Goal: Information Seeking & Learning: Learn about a topic

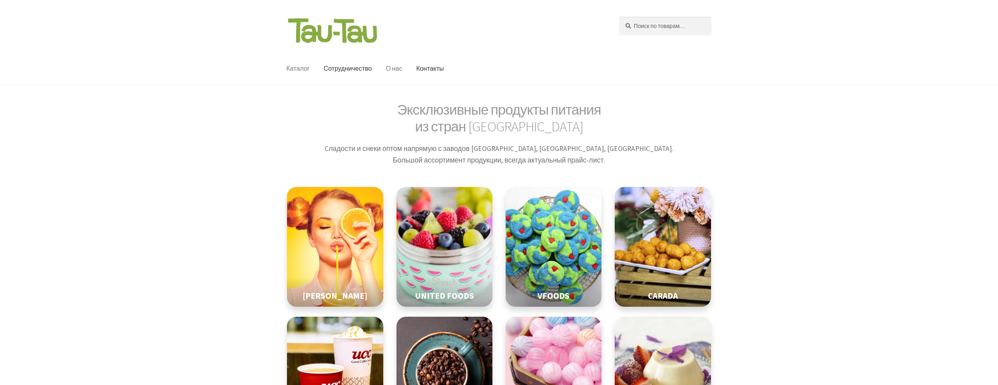
click at [381, 55] on link "О нас" at bounding box center [393, 68] width 29 height 31
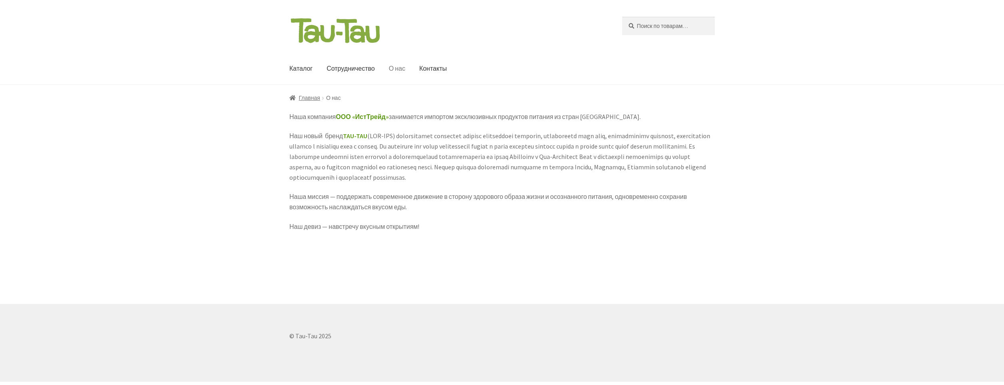
click at [622, 16] on header "Перейти к навигации Перейти к содержимому [DEMOGRAPHIC_DATA]: Поиск [PERSON_NAM…" at bounding box center [502, 42] width 1004 height 85
click at [289, 16] on header "Перейти к навигации Перейти к содержимому [DEMOGRAPHIC_DATA]: Поиск [PERSON_NAM…" at bounding box center [502, 42] width 1004 height 85
click at [386, 70] on link "О нас" at bounding box center [397, 68] width 29 height 31
